Goal: Information Seeking & Learning: Understand process/instructions

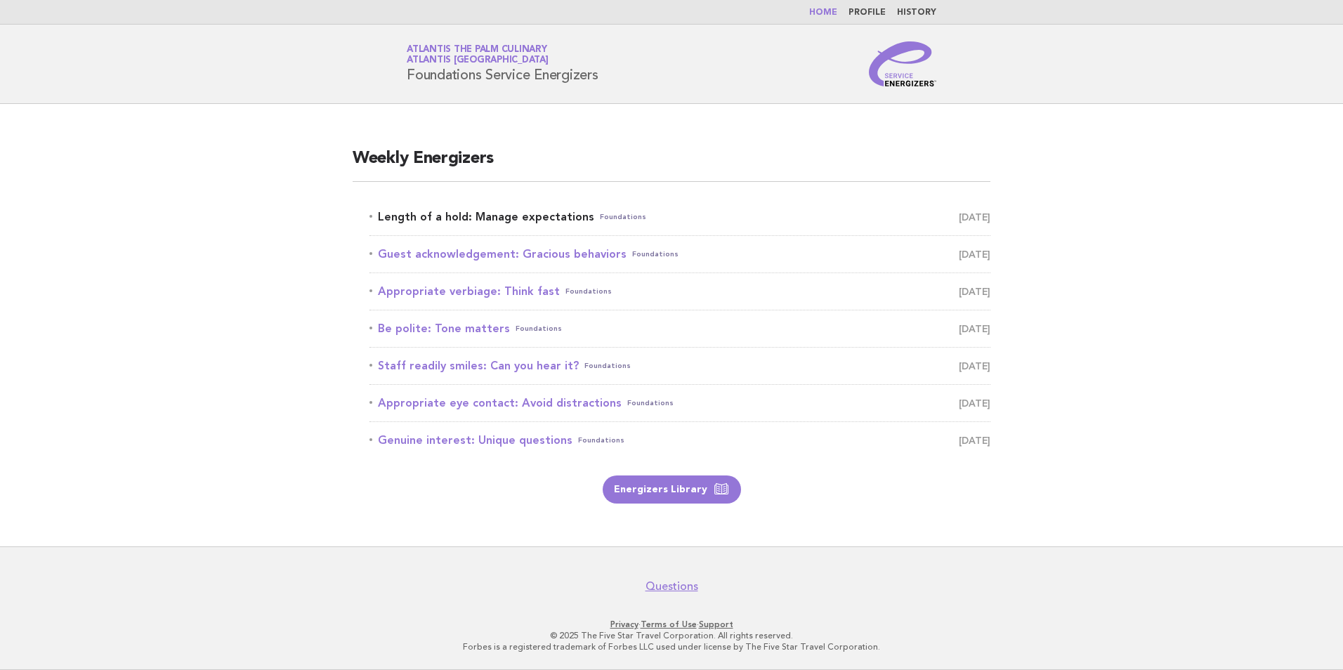
click at [536, 217] on link "Length of a hold: Manage expectations Foundations September 17" at bounding box center [680, 217] width 621 height 20
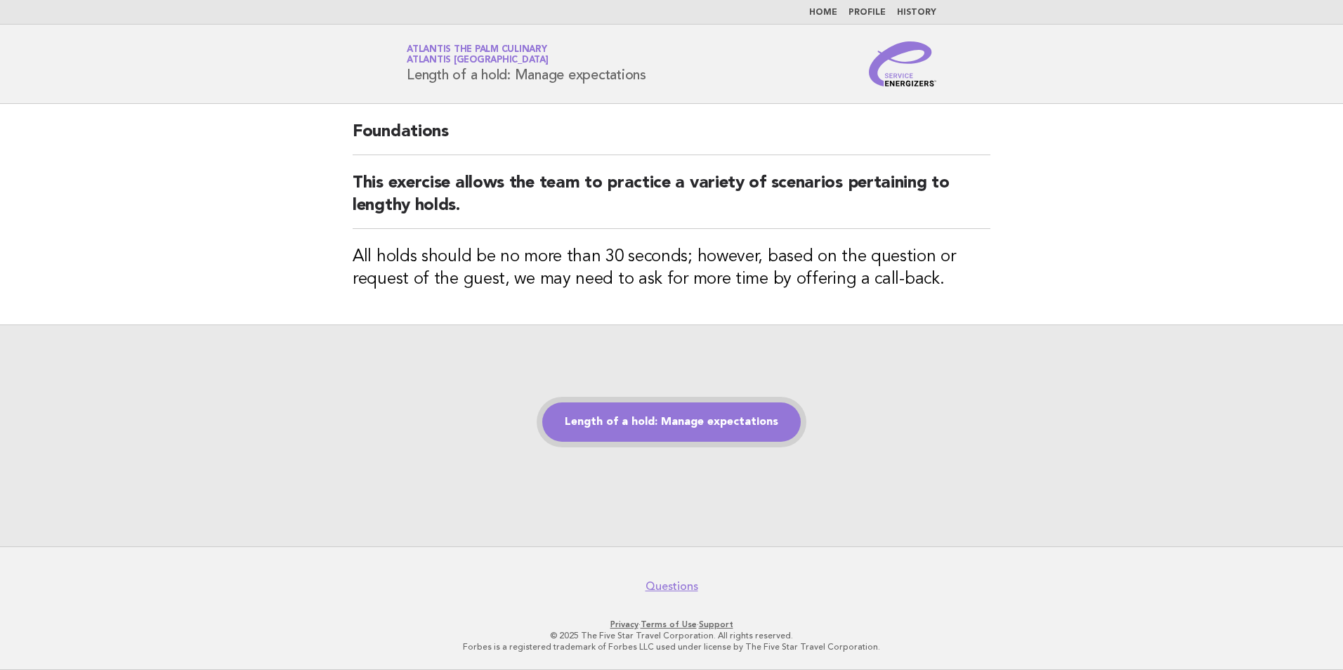
click at [693, 418] on link "Length of a hold: Manage expectations" at bounding box center [671, 422] width 259 height 39
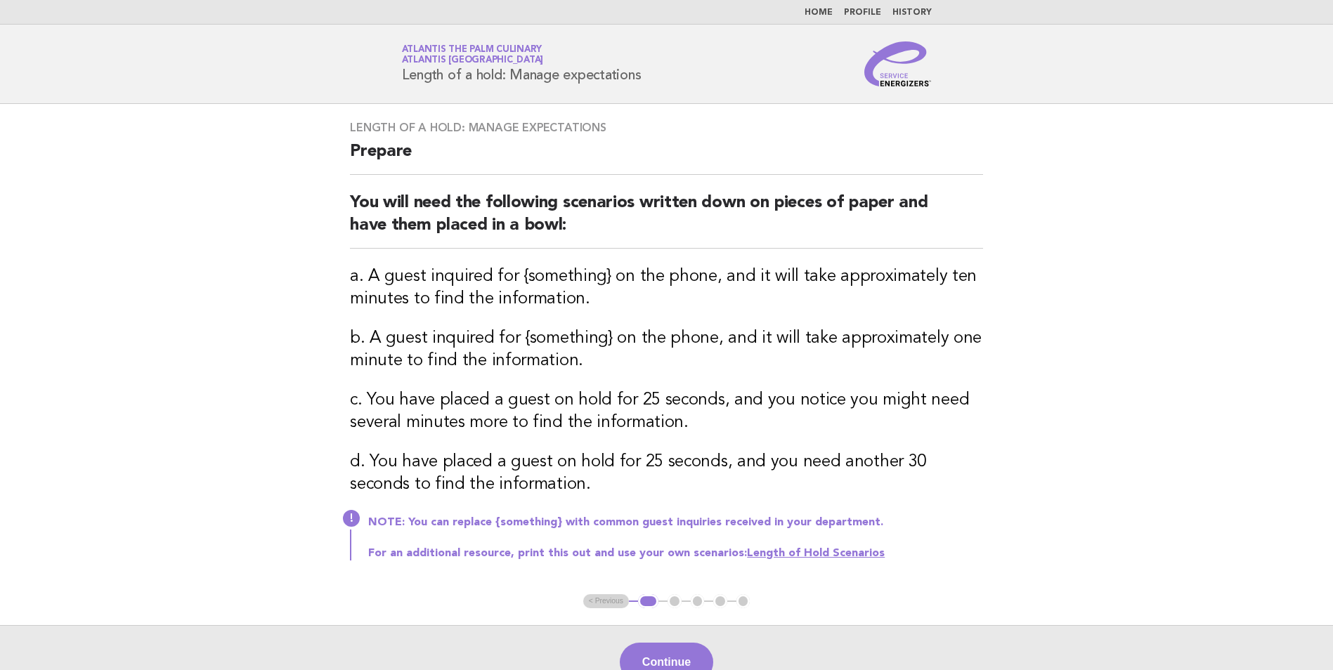
scroll to position [70, 0]
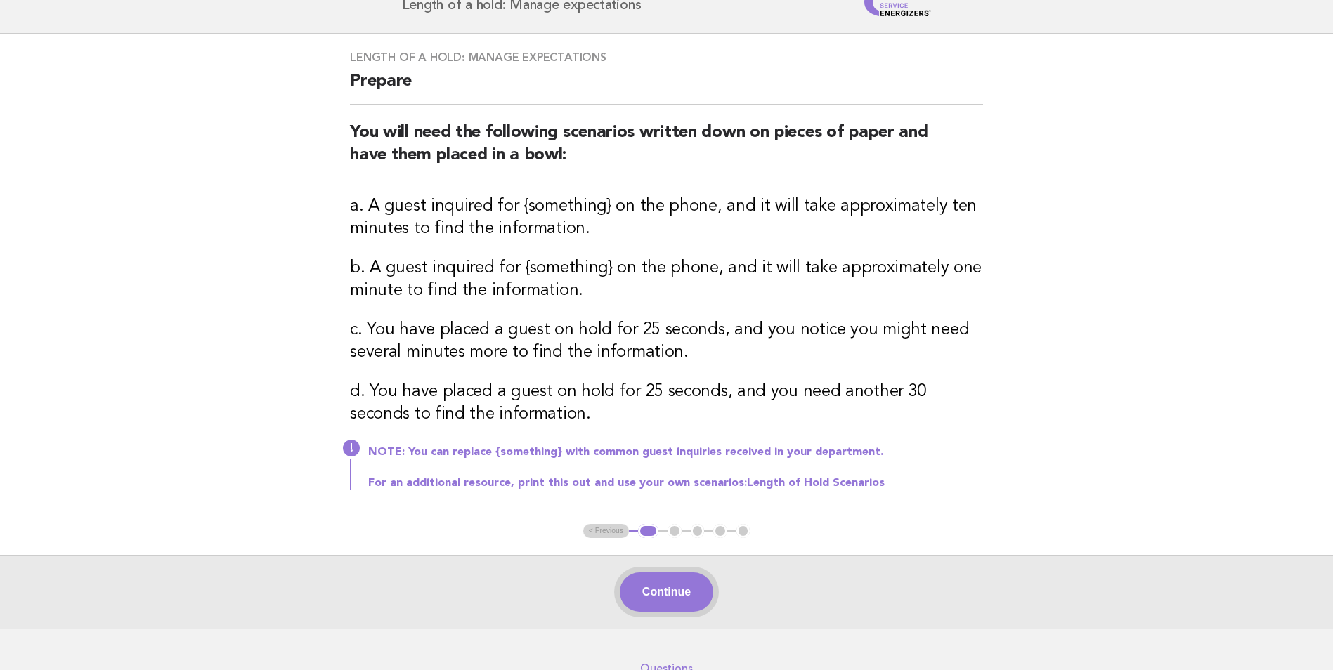
click at [697, 587] on button "Continue" at bounding box center [666, 592] width 93 height 39
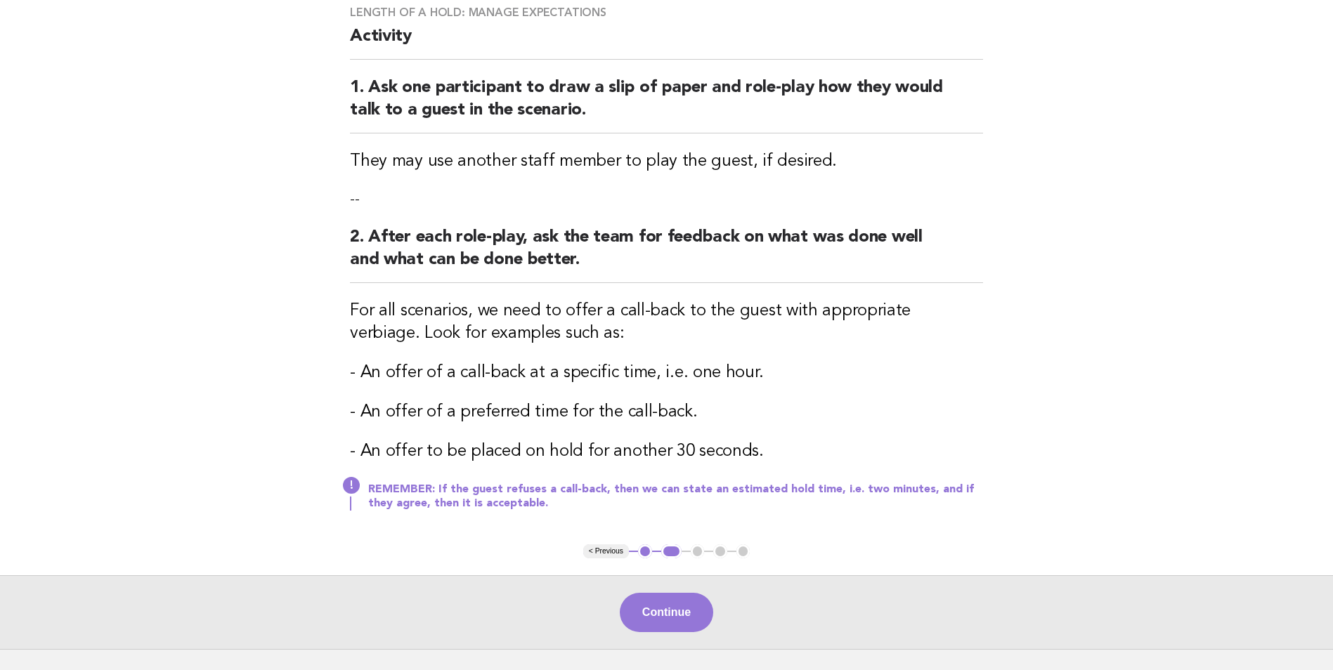
scroll to position [141, 0]
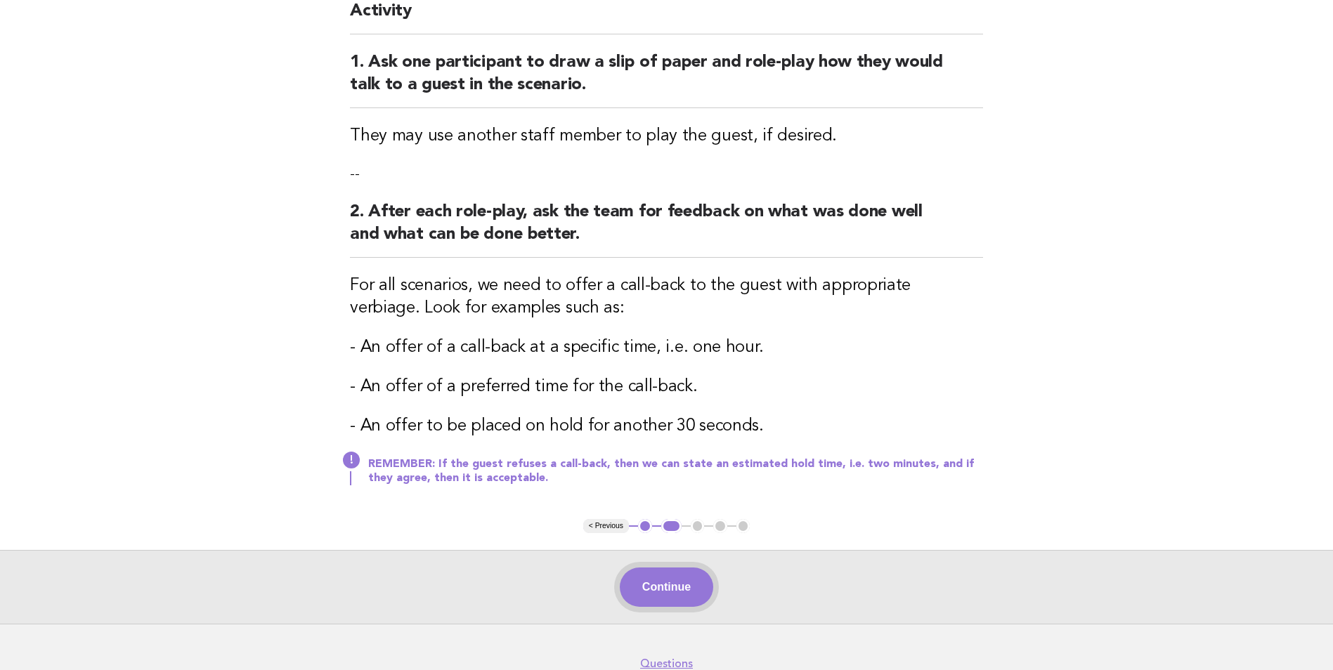
click at [691, 588] on button "Continue" at bounding box center [666, 587] width 93 height 39
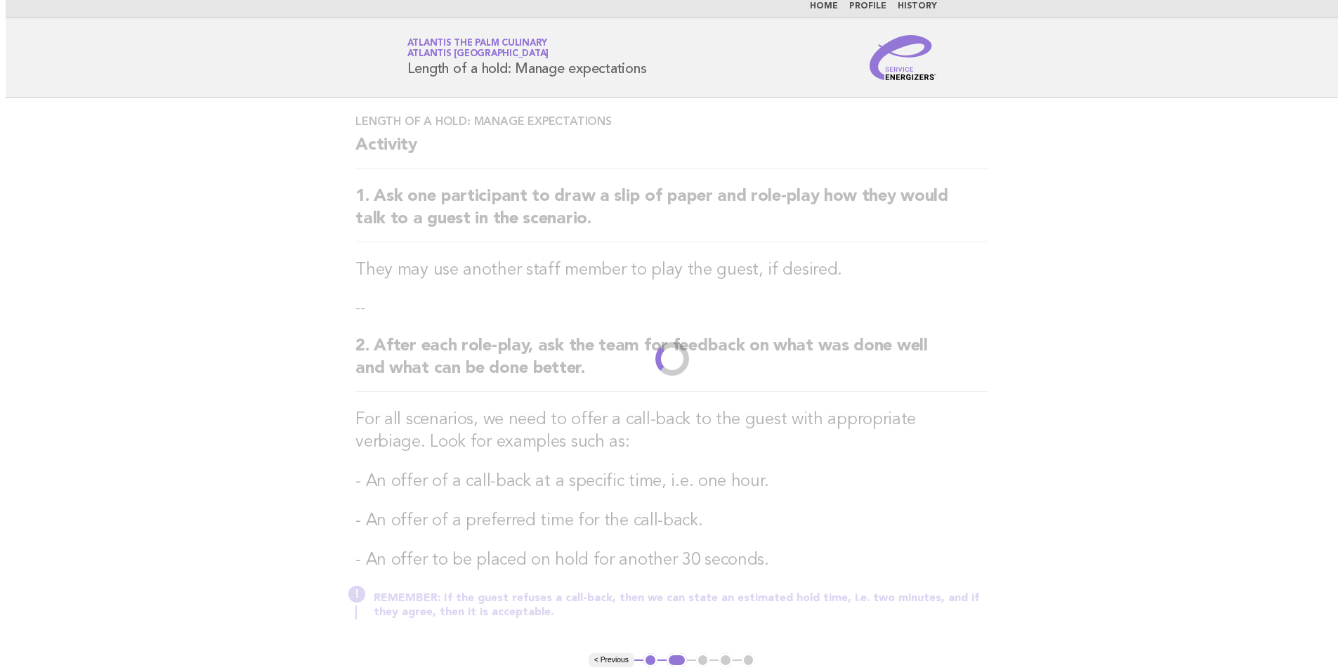
scroll to position [0, 0]
